Goal: Task Accomplishment & Management: Manage account settings

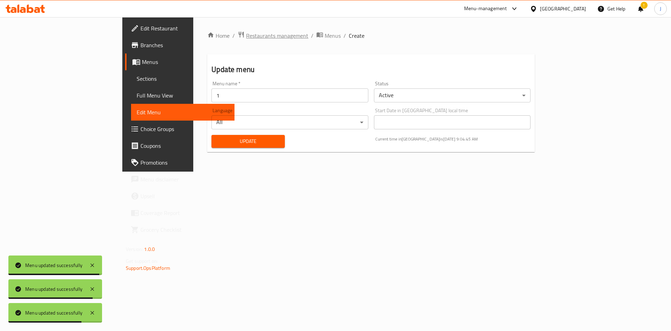
click at [246, 37] on span "Restaurants management" at bounding box center [277, 35] width 62 height 8
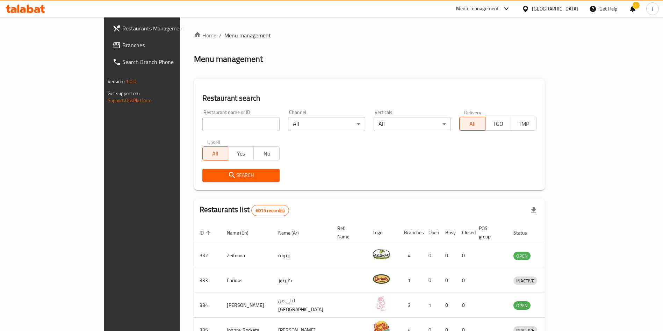
click at [214, 122] on input "search" at bounding box center [240, 124] width 77 height 14
type input "jet"
click button "Search" at bounding box center [240, 175] width 77 height 13
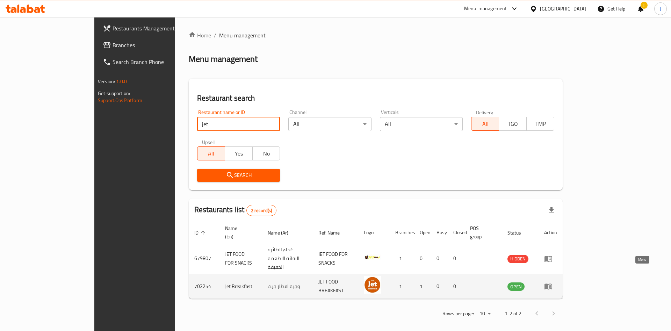
click at [552, 284] on icon "enhanced table" at bounding box center [548, 287] width 8 height 6
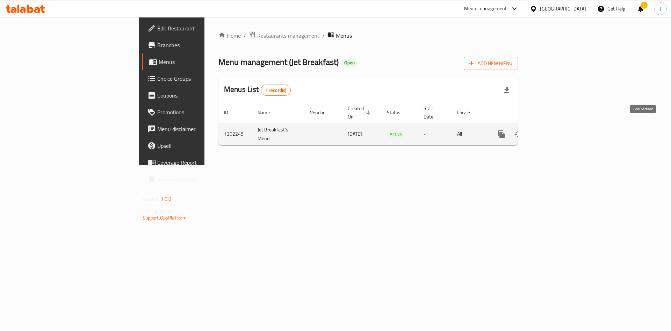
click at [556, 130] on icon "enhanced table" at bounding box center [551, 134] width 8 height 8
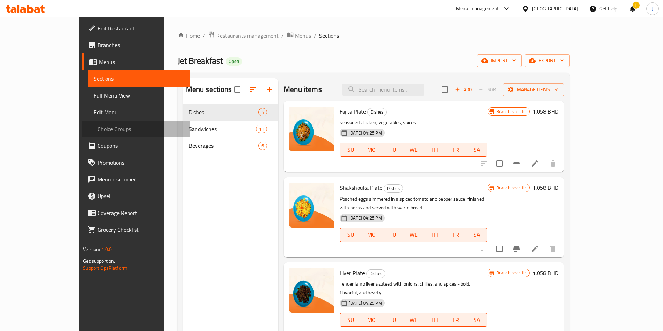
click at [97, 129] on span "Choice Groups" at bounding box center [140, 129] width 87 height 8
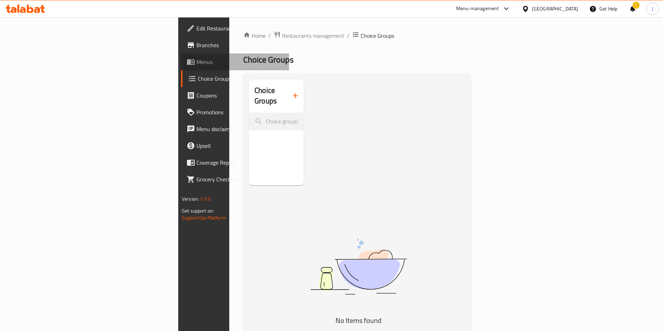
click at [196, 64] on span "Menus" at bounding box center [239, 62] width 87 height 8
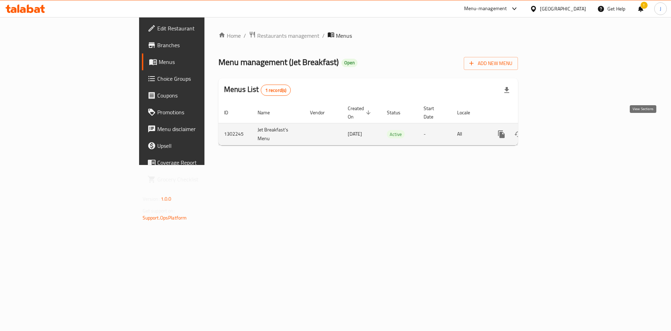
click at [556, 130] on icon "enhanced table" at bounding box center [551, 134] width 8 height 8
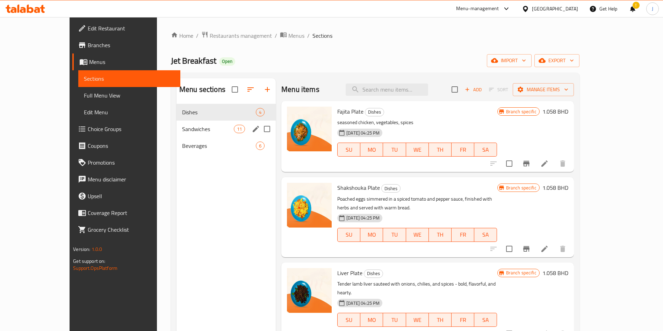
click at [198, 131] on span "Sandwiches" at bounding box center [208, 129] width 52 height 8
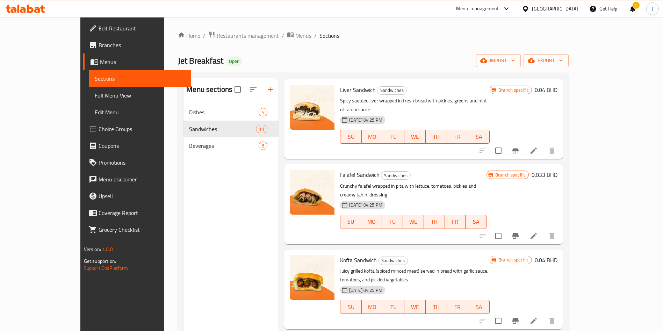
scroll to position [22, 0]
click at [518, 147] on icon "Branch-specific-item" at bounding box center [515, 150] width 6 height 6
click at [99, 43] on span "Branches" at bounding box center [142, 45] width 87 height 8
